Goal: Task Accomplishment & Management: Use online tool/utility

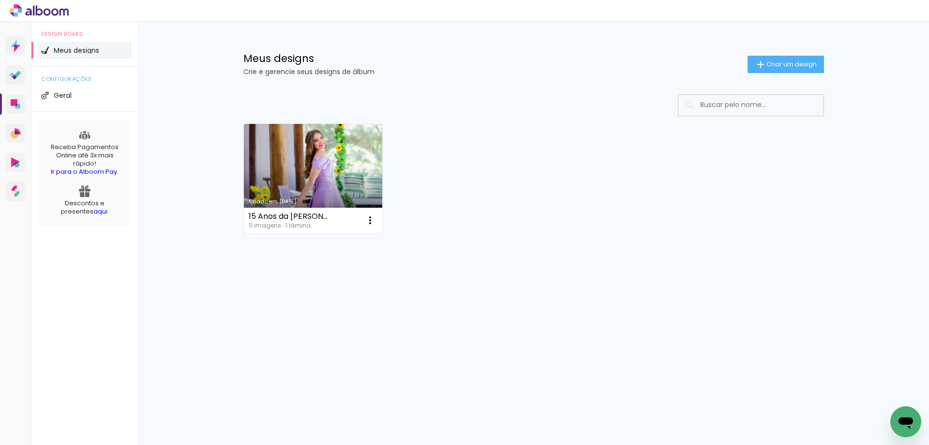
click at [297, 157] on link "Criado em [DATE]" at bounding box center [313, 178] width 139 height 109
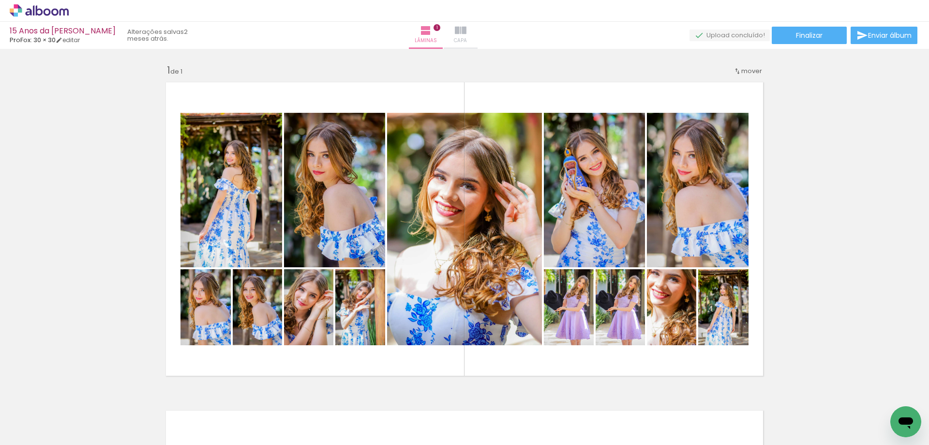
click at [467, 32] on iron-icon at bounding box center [461, 31] width 12 height 12
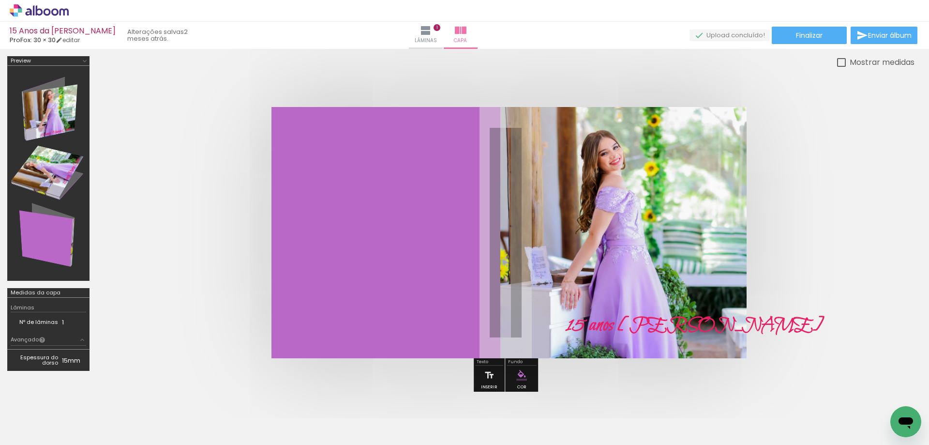
click at [435, 251] on quentale-layouter at bounding box center [506, 232] width 469 height 251
click at [435, 250] on quentale-layouter at bounding box center [506, 232] width 469 height 251
click at [467, 31] on iron-icon at bounding box center [461, 31] width 12 height 12
click at [439, 26] on paper-button "Lâminas 1" at bounding box center [426, 35] width 34 height 27
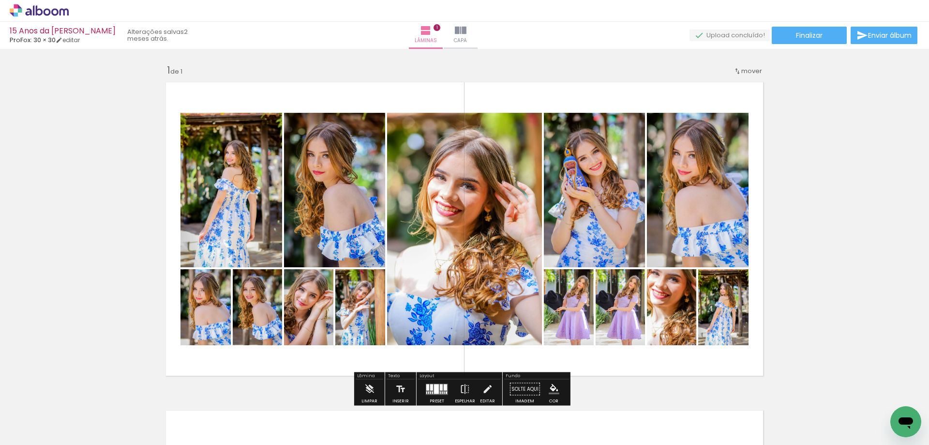
click at [479, 415] on div at bounding box center [477, 412] width 48 height 32
click at [808, 37] on span "Finalizar" at bounding box center [809, 35] width 27 height 7
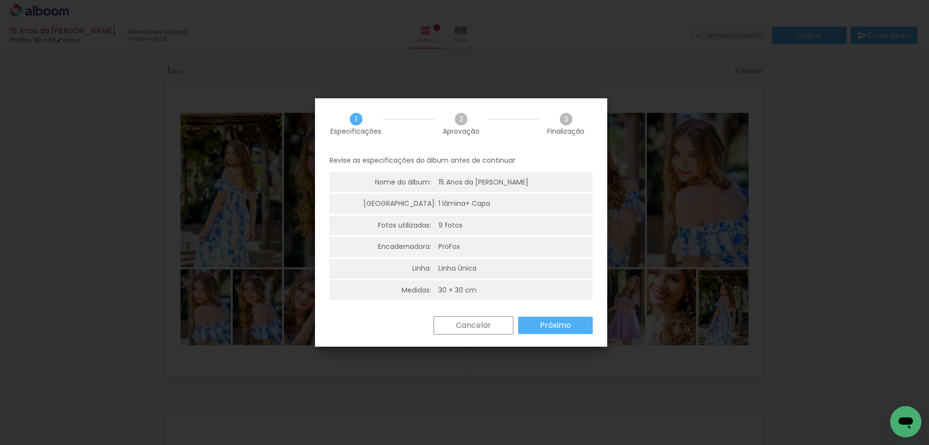
click at [0, 0] on slot "Próximo" at bounding box center [0, 0] width 0 height 0
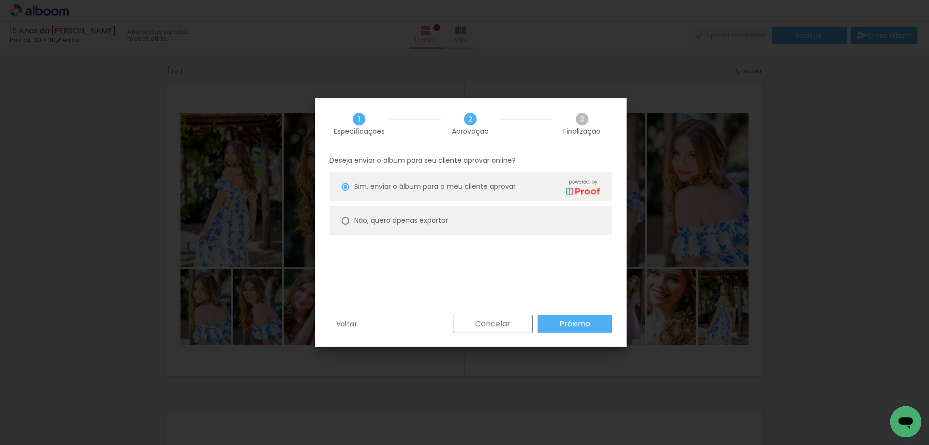
click at [347, 220] on div at bounding box center [346, 221] width 8 height 8
type paper-radio-button "on"
click at [0, 0] on slot "Próximo" at bounding box center [0, 0] width 0 height 0
type input "Alta, 300 DPI"
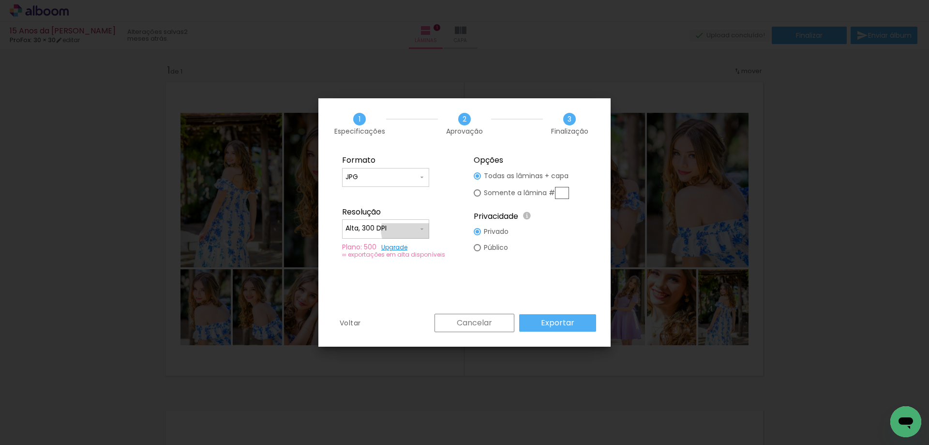
click at [419, 230] on iron-icon at bounding box center [422, 229] width 8 height 8
click at [0, 0] on slot "Alta, 300 DPI" at bounding box center [0, 0] width 0 height 0
click at [419, 180] on iron-icon at bounding box center [422, 177] width 8 height 8
click at [419, 180] on paper-item "JPG" at bounding box center [385, 175] width 87 height 19
click at [419, 180] on iron-icon at bounding box center [422, 177] width 8 height 8
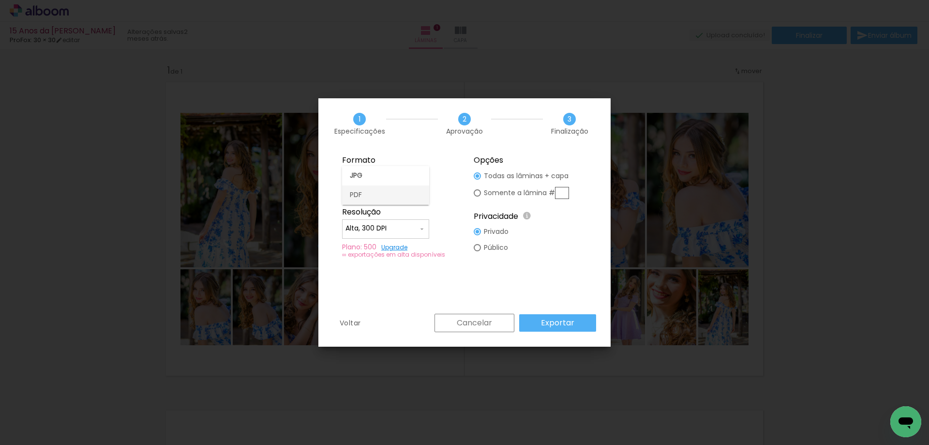
click at [389, 197] on paper-item "PDF" at bounding box center [385, 194] width 87 height 19
click at [418, 180] on iron-icon at bounding box center [422, 177] width 8 height 8
click at [387, 178] on paper-item "JPG" at bounding box center [385, 175] width 87 height 19
type input "JPG"
click at [532, 322] on paper-button "Exportar" at bounding box center [557, 322] width 77 height 17
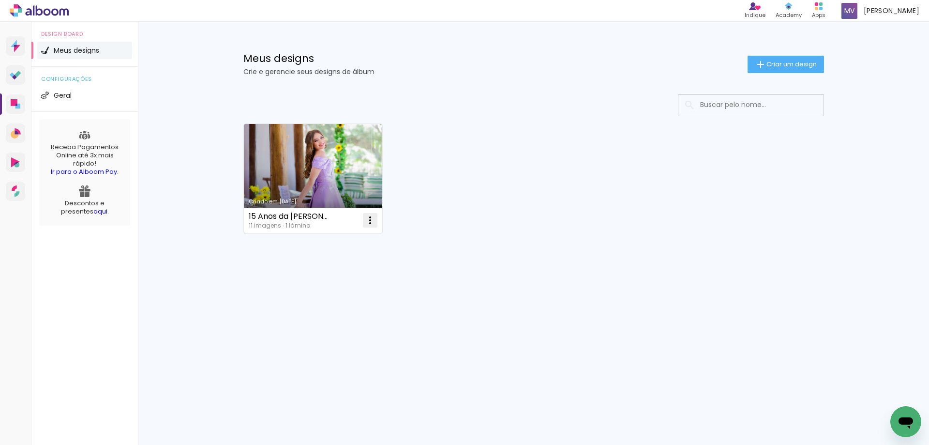
click at [368, 221] on iron-icon at bounding box center [371, 220] width 12 height 12
click at [320, 283] on span "Excluir" at bounding box center [315, 284] width 21 height 7
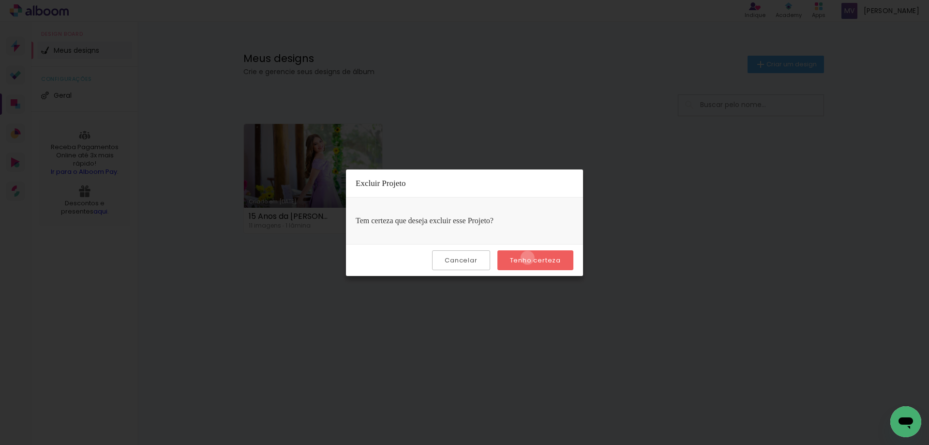
click at [0, 0] on slot "Tenho certeza" at bounding box center [0, 0] width 0 height 0
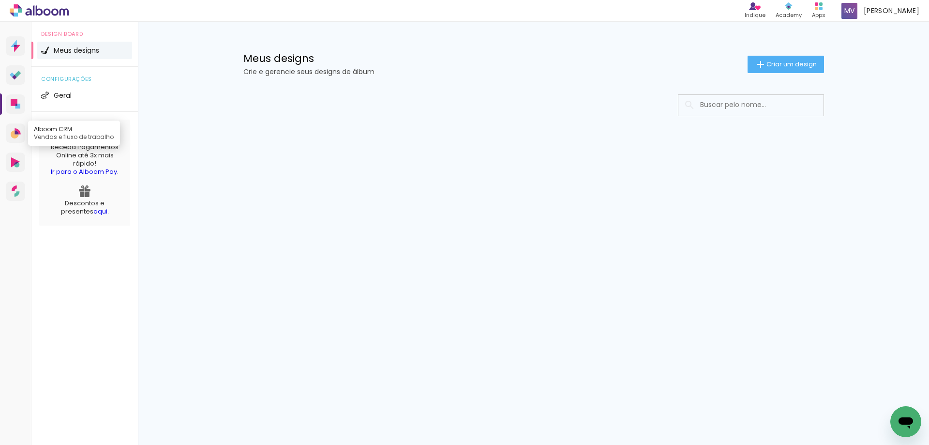
click at [15, 133] on icon at bounding box center [17, 132] width 4 height 4
click at [16, 187] on icon at bounding box center [14, 187] width 5 height 5
